Goal: Task Accomplishment & Management: Manage account settings

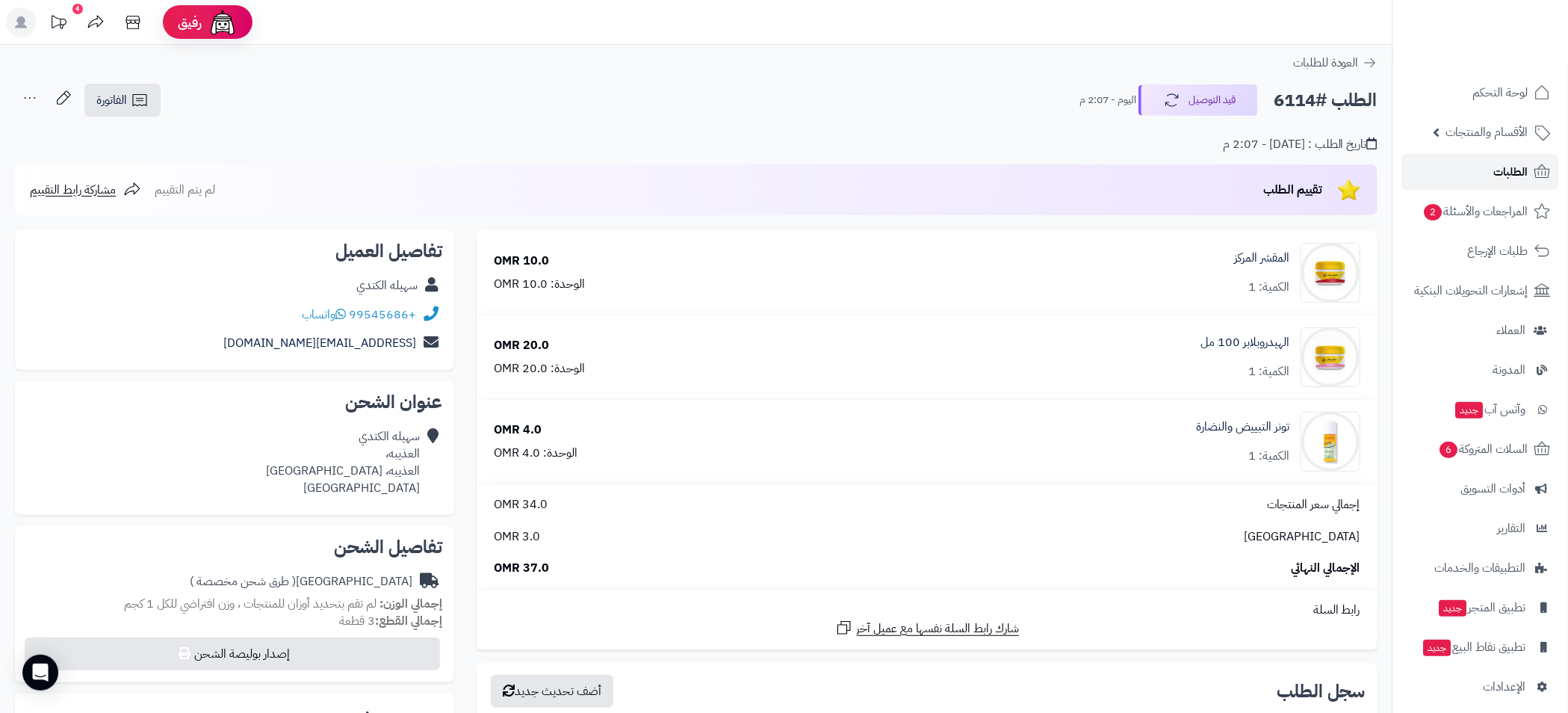
click at [1521, 171] on span "الطلبات" at bounding box center [1511, 172] width 34 height 21
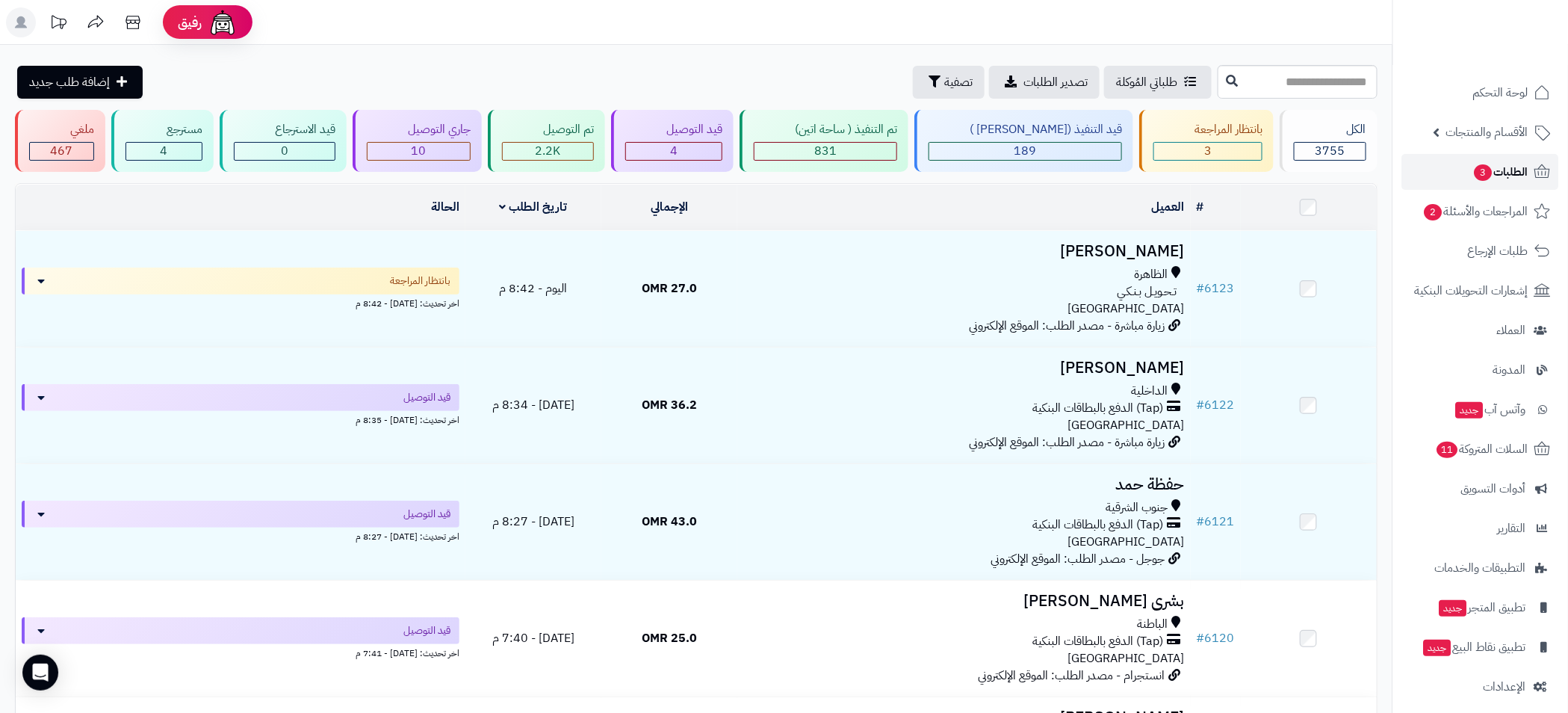
click at [1504, 170] on span "الطلبات 3" at bounding box center [1501, 172] width 55 height 21
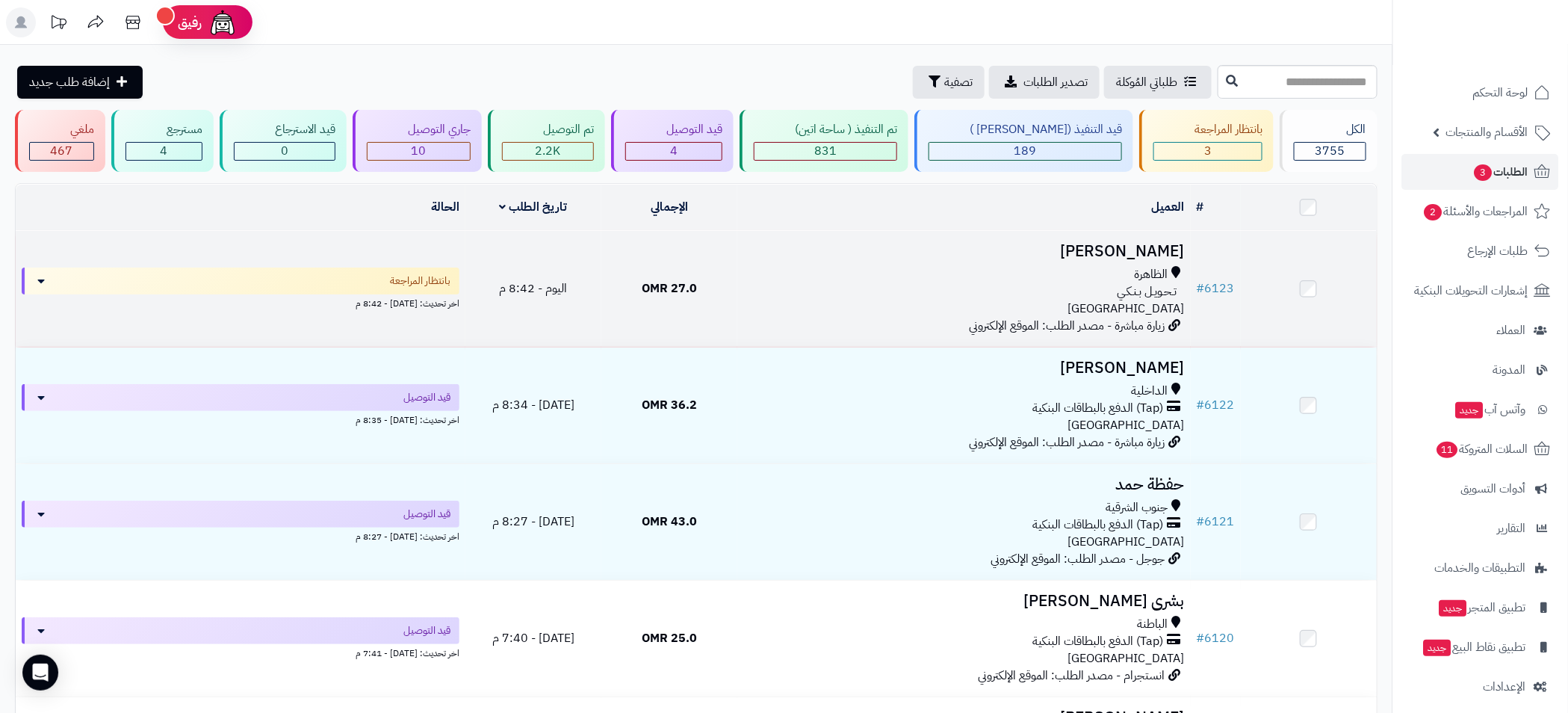
click at [816, 302] on div "الظاهرة تـحـويـل بـنـكـي عمان" at bounding box center [963, 292] width 442 height 52
